Goal: Transaction & Acquisition: Book appointment/travel/reservation

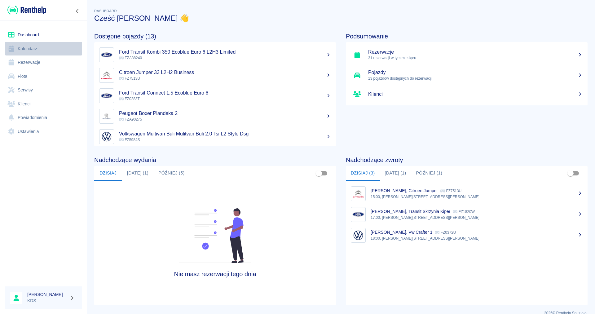
click at [30, 43] on link "Kalendarz" at bounding box center [43, 49] width 77 height 14
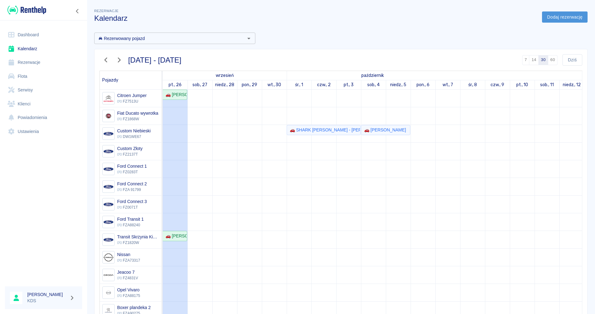
click at [572, 18] on link "Dodaj rezerwację" at bounding box center [565, 16] width 46 height 11
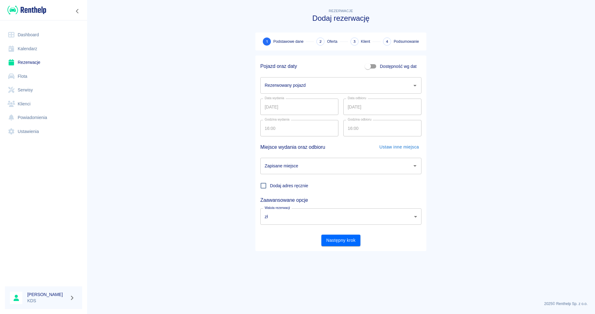
click at [413, 86] on icon "Otwórz" at bounding box center [414, 85] width 7 height 7
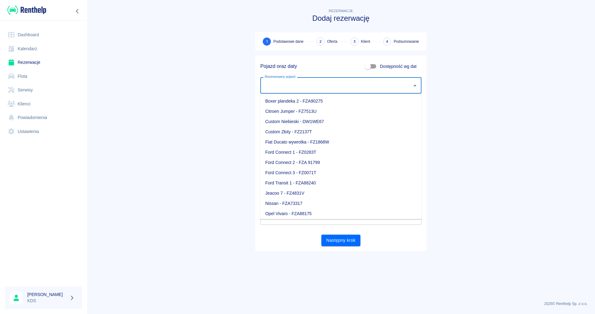
scroll to position [74, 0]
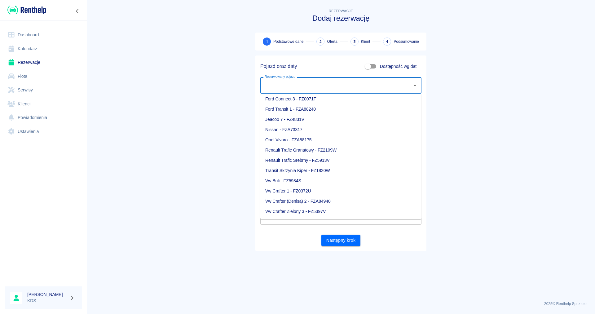
click at [294, 213] on li "Vw Crafter Zielony 3 - FZ5397V" at bounding box center [340, 211] width 161 height 10
type input "Vw Crafter Zielony 3 - FZ5397V"
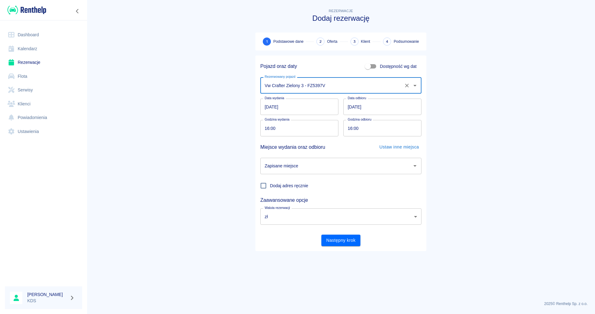
click at [303, 109] on input "[DATE]" at bounding box center [299, 107] width 78 height 16
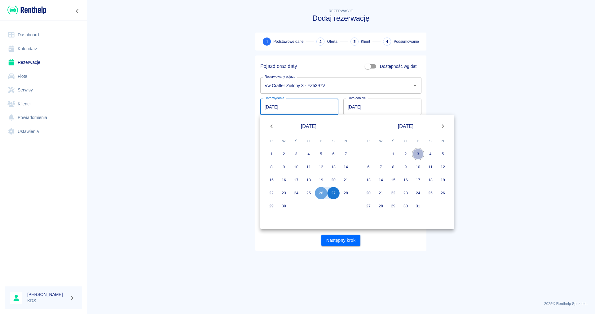
click at [419, 154] on button "3" at bounding box center [418, 154] width 12 height 12
type input "[DATE]"
type input "DD.MM.YYYY"
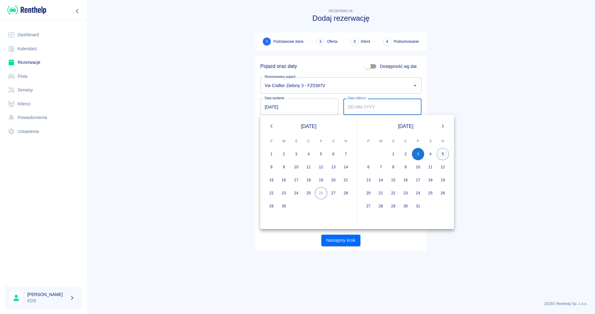
click at [443, 154] on button "5" at bounding box center [443, 154] width 12 height 12
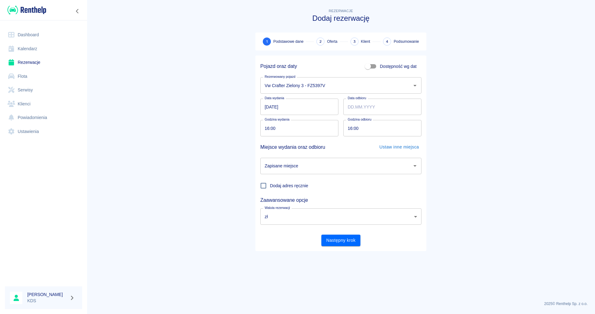
type input "[DATE]"
click at [319, 107] on input "[DATE]" at bounding box center [299, 107] width 78 height 16
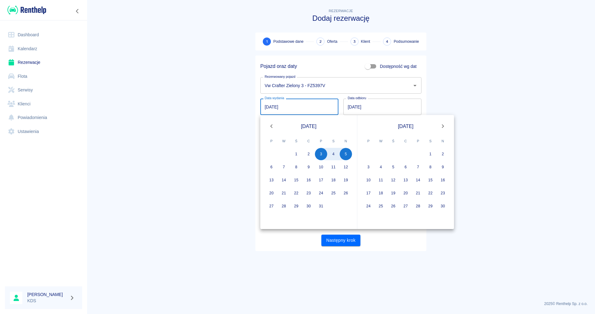
click at [186, 134] on main "Rezerwacje Dodaj rezerwację 1 Podstawowe dane 2 Oferta 3 Klient 4 Podsumowanie …" at bounding box center [341, 151] width 508 height 288
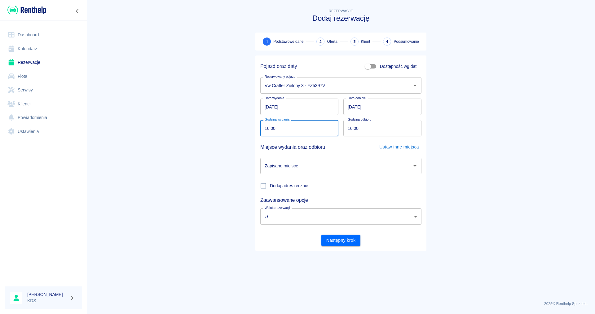
click at [301, 130] on input "16:00" at bounding box center [297, 128] width 74 height 16
type input "19:00"
click at [369, 127] on input "16:00" at bounding box center [380, 128] width 74 height 16
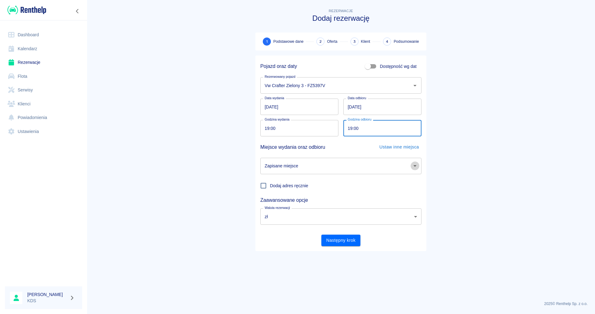
click at [417, 166] on icon "Otwórz" at bounding box center [414, 165] width 7 height 7
type input "19:00"
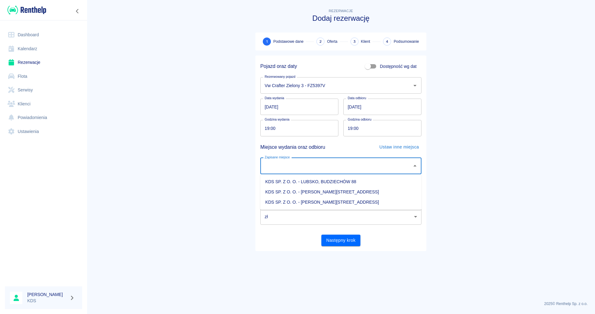
click at [325, 200] on li "KDS SP. Z O. O. - [PERSON_NAME][STREET_ADDRESS]" at bounding box center [340, 202] width 161 height 10
type input "KDS SP. Z O. O. - [PERSON_NAME][STREET_ADDRESS]"
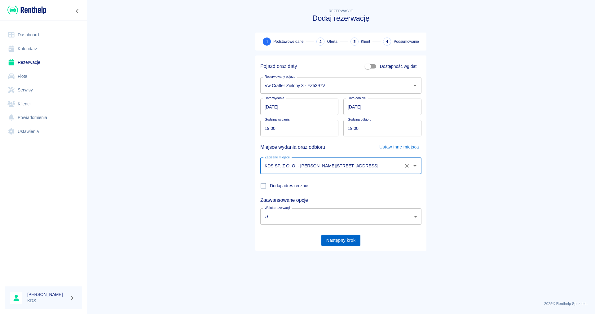
click at [344, 238] on button "Następny krok" at bounding box center [340, 240] width 39 height 11
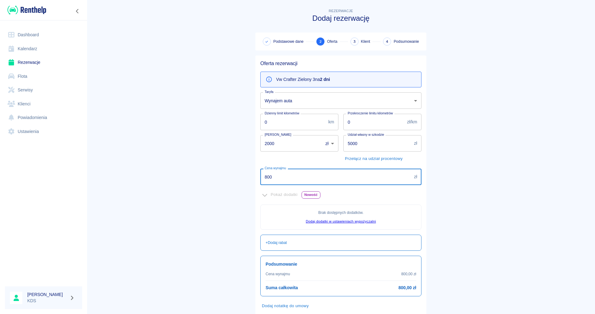
drag, startPoint x: 283, startPoint y: 174, endPoint x: 174, endPoint y: 171, distance: 109.1
click at [260, 171] on input "800" at bounding box center [335, 177] width 151 height 16
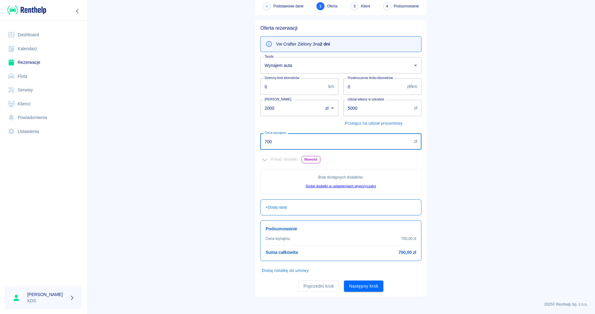
scroll to position [36, 0]
type input "700"
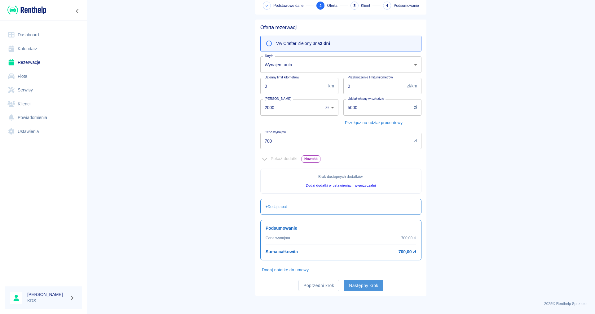
click at [371, 286] on button "Następny krok" at bounding box center [363, 285] width 39 height 11
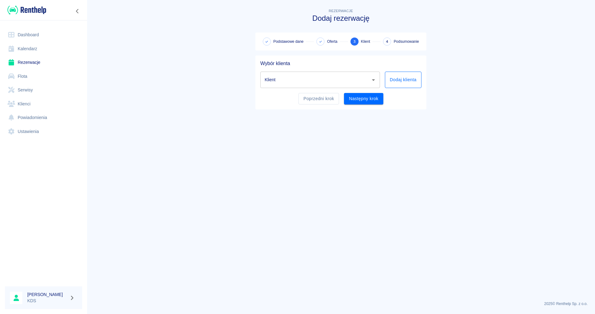
click at [397, 76] on button "Dodaj klienta" at bounding box center [403, 80] width 37 height 16
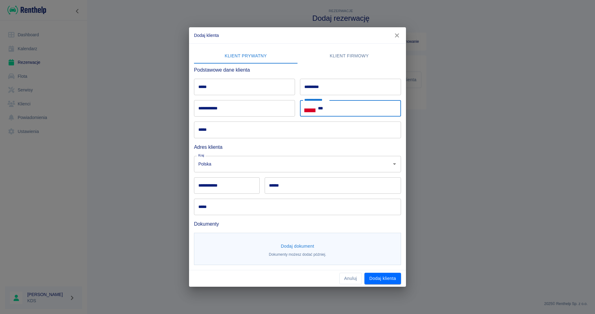
click at [340, 108] on input "***" at bounding box center [359, 108] width 83 height 16
type input "**********"
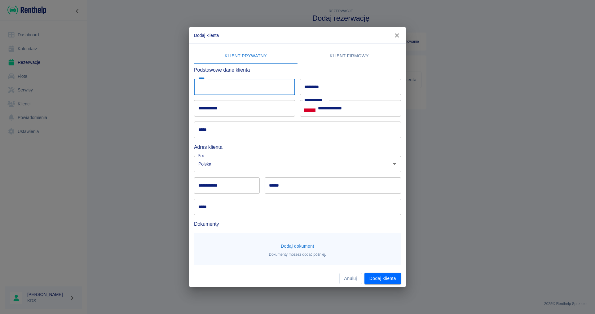
click at [241, 88] on input "*****" at bounding box center [244, 87] width 101 height 16
type input "**"
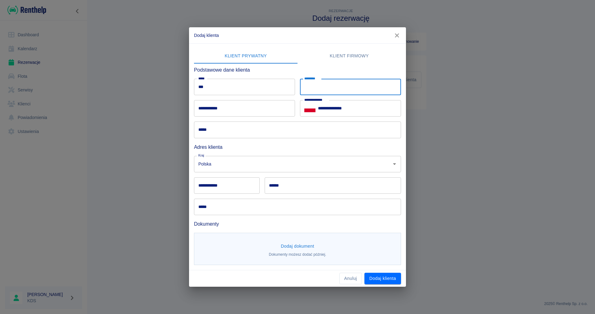
click at [319, 86] on input "*********" at bounding box center [350, 87] width 101 height 16
type input "********"
click at [387, 269] on div "**********" at bounding box center [297, 156] width 217 height 227
click at [386, 277] on button "Dodaj klienta" at bounding box center [382, 278] width 37 height 11
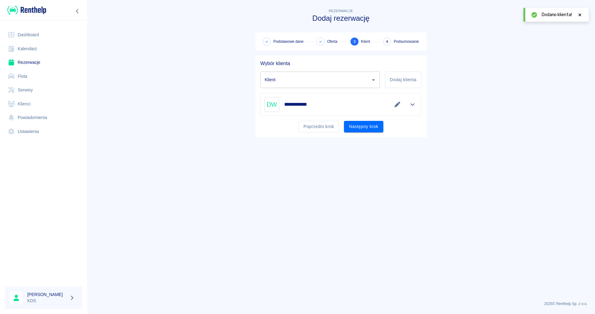
type input "Do Wpisania ([PHONE_NUMBER])"
click at [365, 125] on button "Następny krok" at bounding box center [363, 126] width 39 height 11
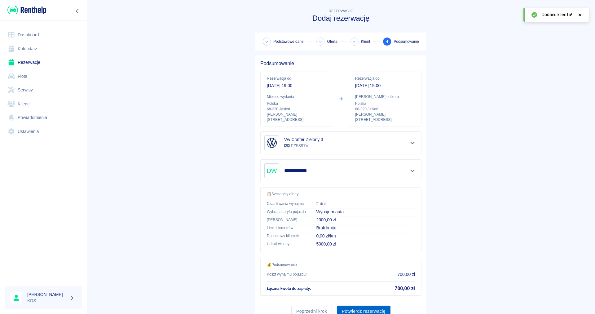
click at [367, 310] on button "Potwierdź rezerwację" at bounding box center [364, 310] width 54 height 11
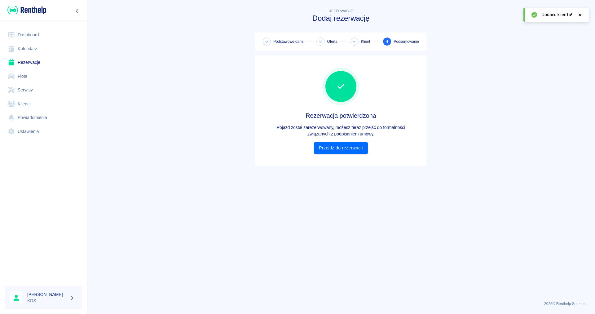
click at [359, 154] on div "Rezerwacja potwierdzona Pojazd został zarezerwowany, możesz teraz przejść do fo…" at bounding box center [340, 110] width 161 height 101
click at [360, 150] on link "Przejdź do rezerwacji" at bounding box center [341, 147] width 54 height 11
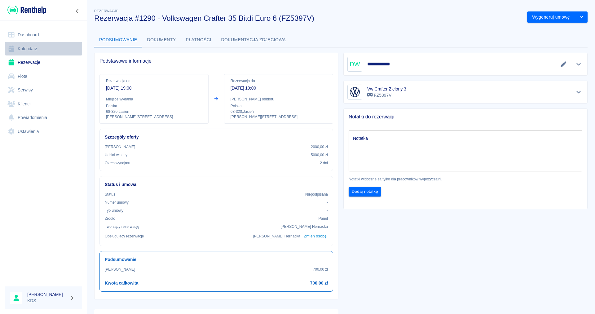
click at [26, 48] on link "Kalendarz" at bounding box center [43, 49] width 77 height 14
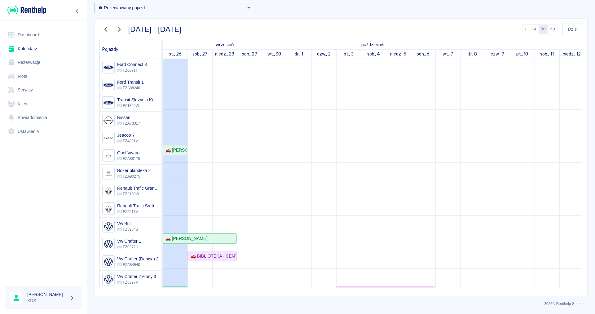
scroll to position [106, 0]
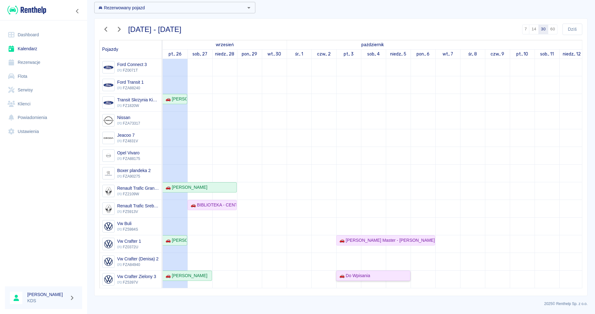
click at [356, 275] on div "🚗 Do Wpisania" at bounding box center [353, 275] width 33 height 7
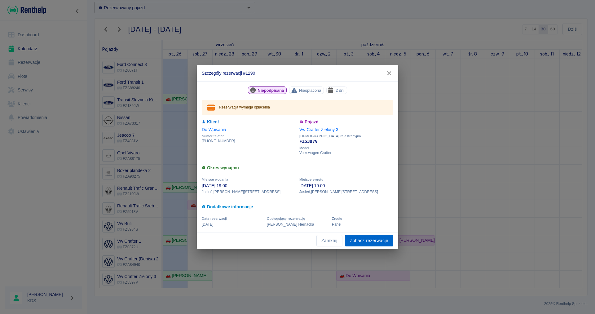
click at [370, 240] on link "Zobacz rezerwację" at bounding box center [369, 240] width 48 height 11
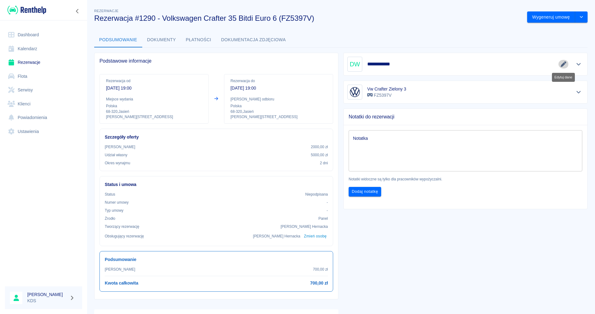
click at [563, 63] on icon "Edytuj dane" at bounding box center [563, 64] width 7 height 6
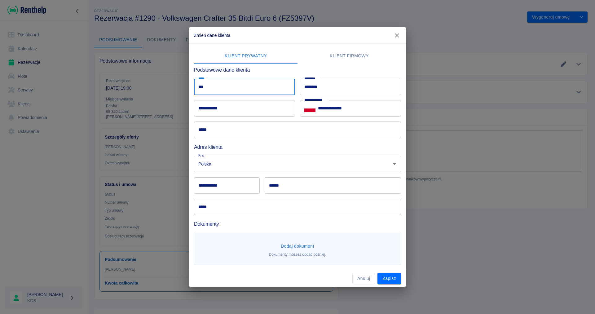
drag, startPoint x: 235, startPoint y: 88, endPoint x: 126, endPoint y: 87, distance: 109.7
click at [126, 87] on div "**********" at bounding box center [297, 157] width 595 height 314
type input "*"
type input "******"
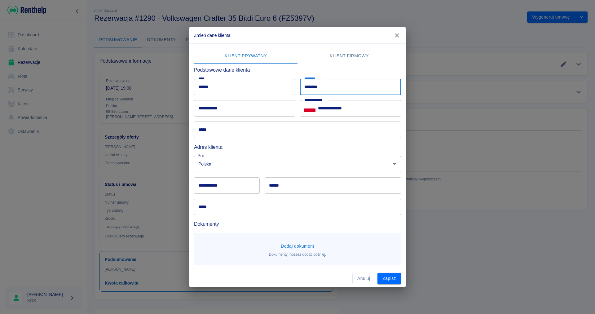
drag, startPoint x: 337, startPoint y: 84, endPoint x: 288, endPoint y: 58, distance: 55.2
click at [300, 82] on input "********" at bounding box center [350, 87] width 101 height 16
type input "*********"
click at [390, 280] on button "Zapisz" at bounding box center [389, 278] width 24 height 11
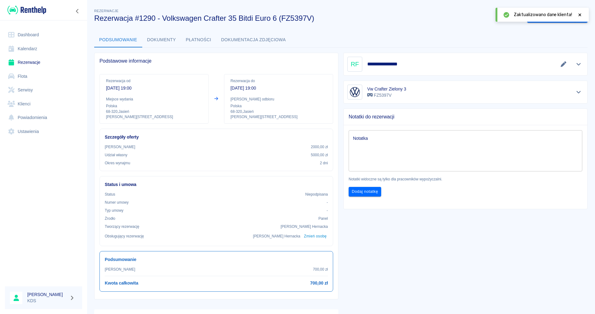
click at [580, 15] on icon at bounding box center [579, 14] width 3 height 3
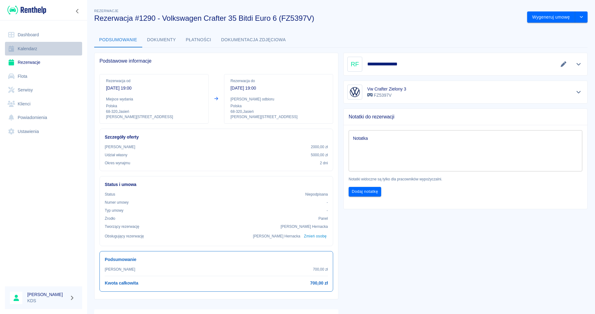
click at [17, 50] on link "Kalendarz" at bounding box center [43, 49] width 77 height 14
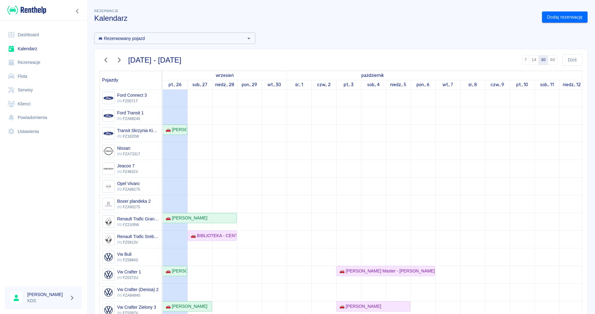
scroll to position [31, 0]
